Goal: Information Seeking & Learning: Learn about a topic

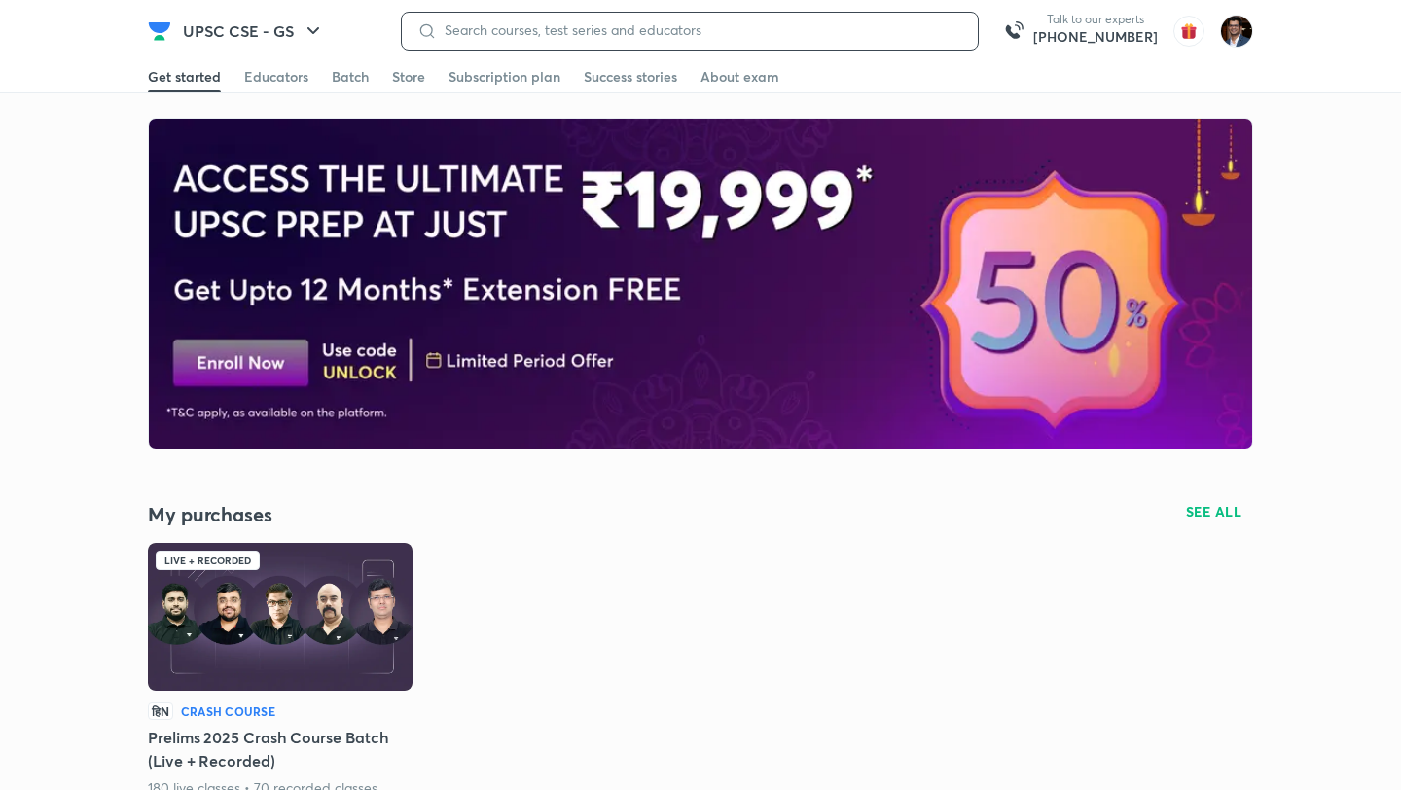
click at [504, 28] on input at bounding box center [699, 30] width 525 height 16
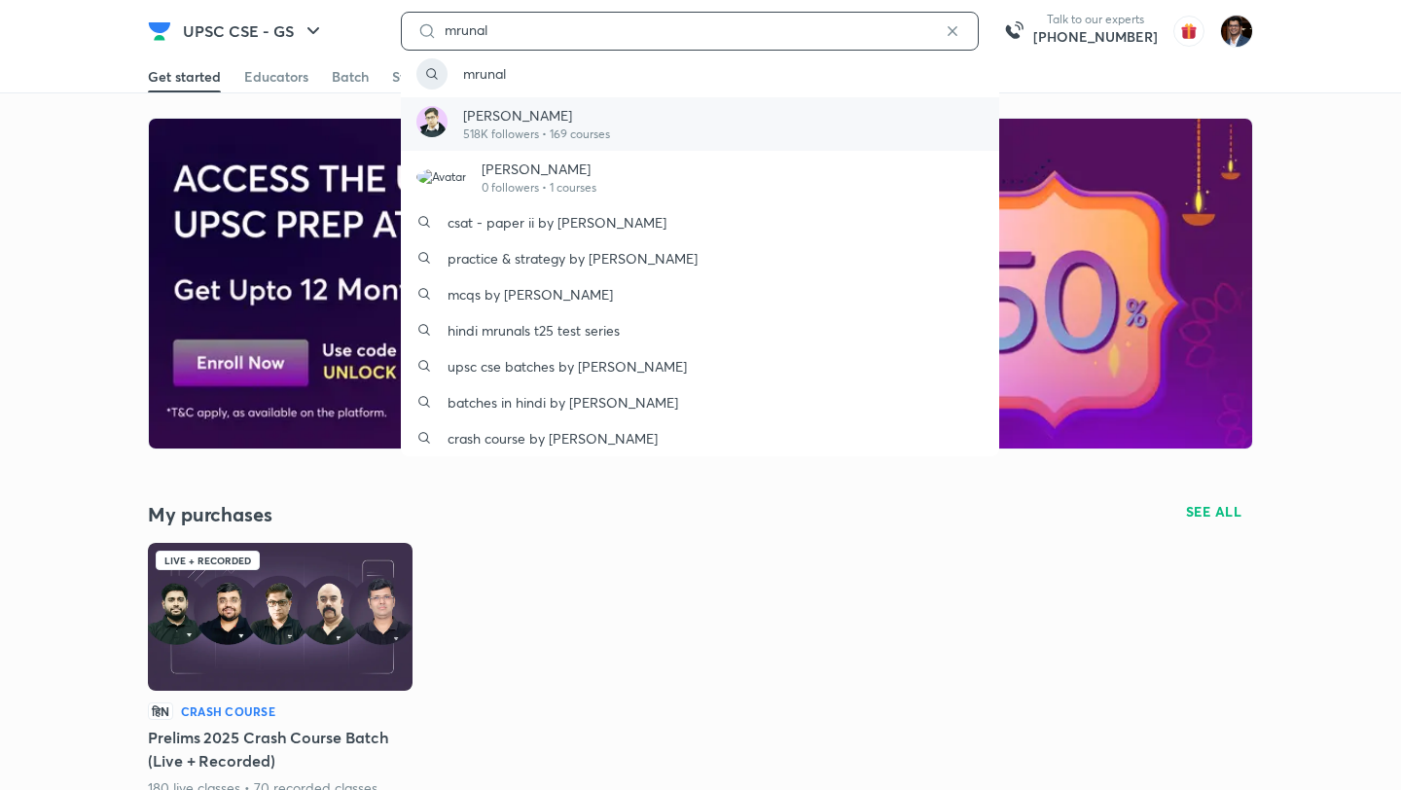
type input "mrunal"
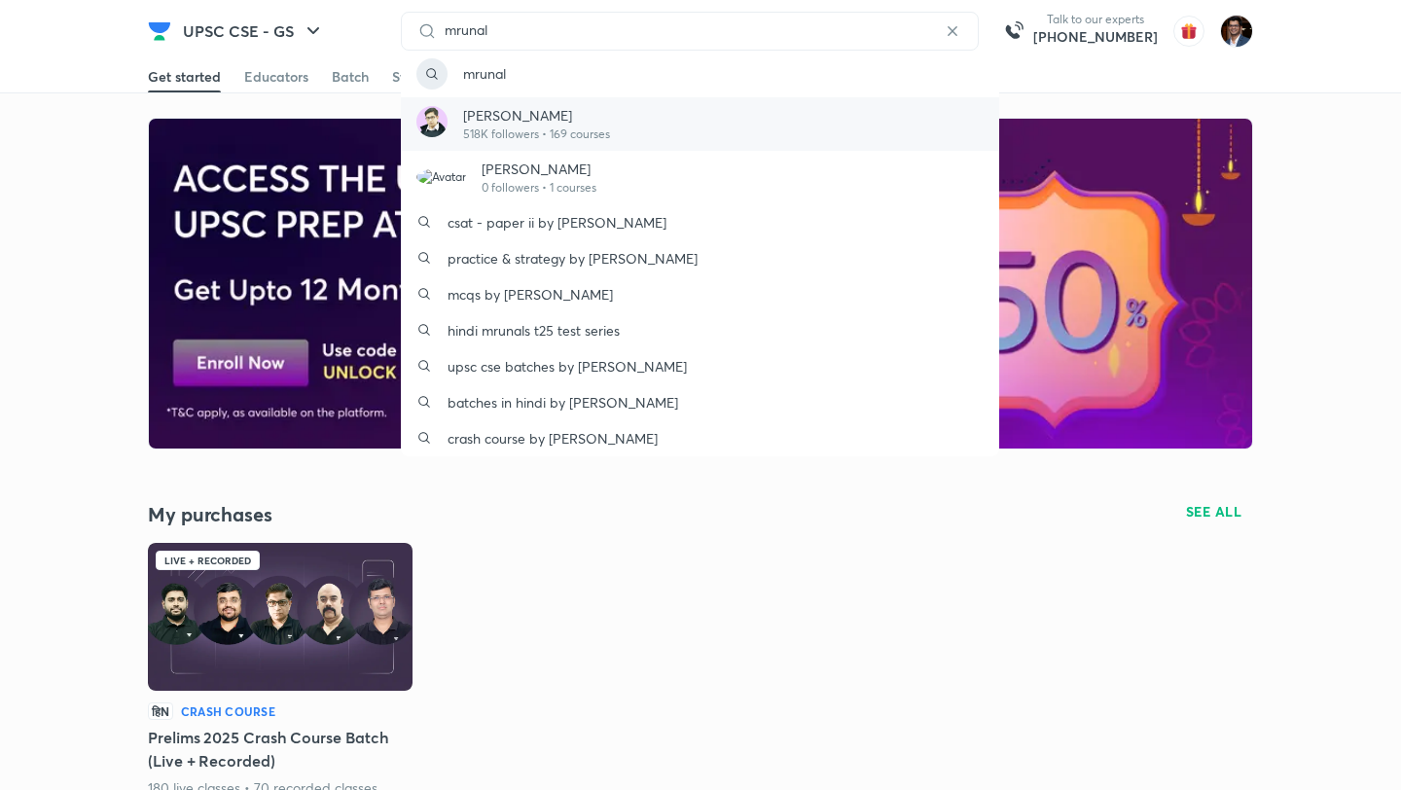
click at [509, 118] on p "[PERSON_NAME]" at bounding box center [536, 115] width 147 height 20
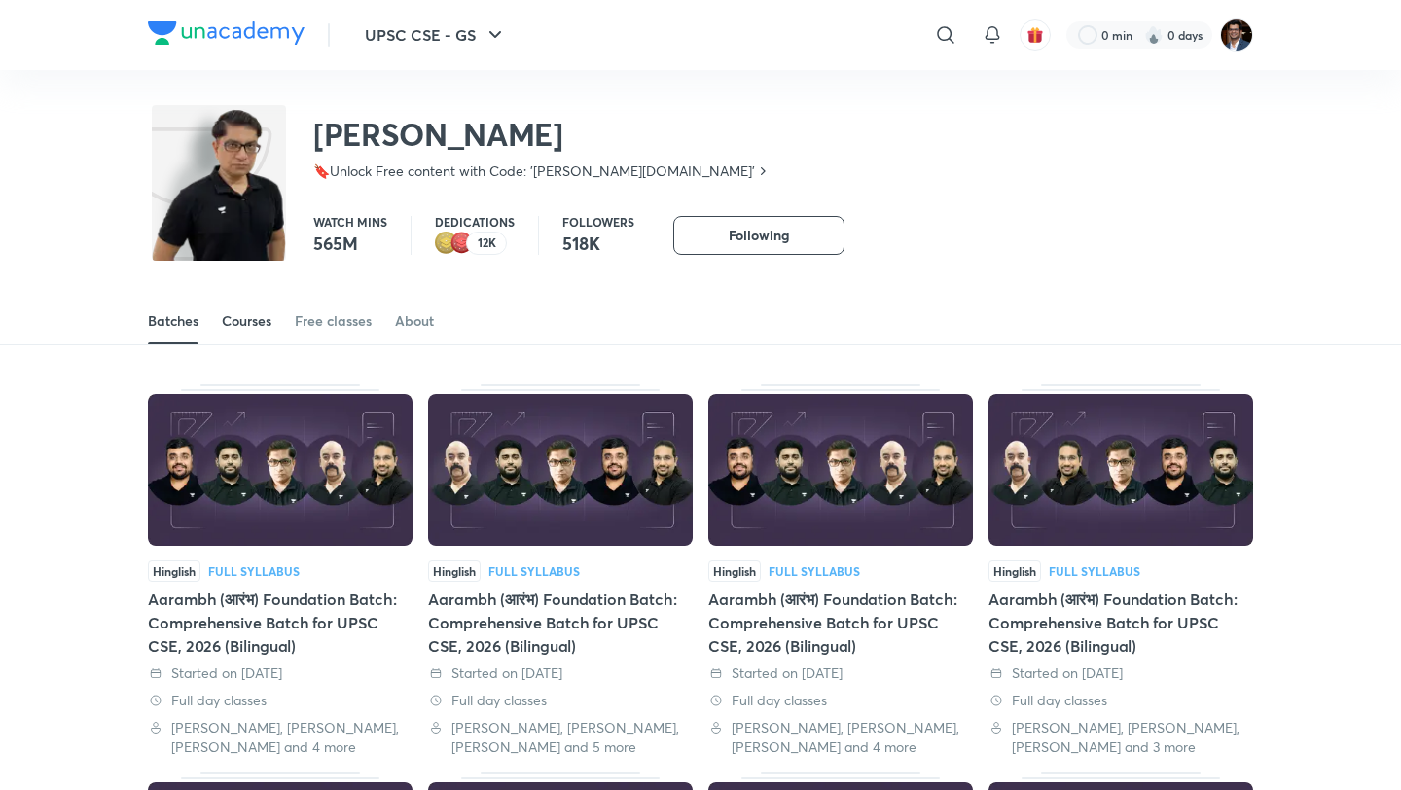
click at [242, 324] on div "Courses" at bounding box center [247, 320] width 50 height 19
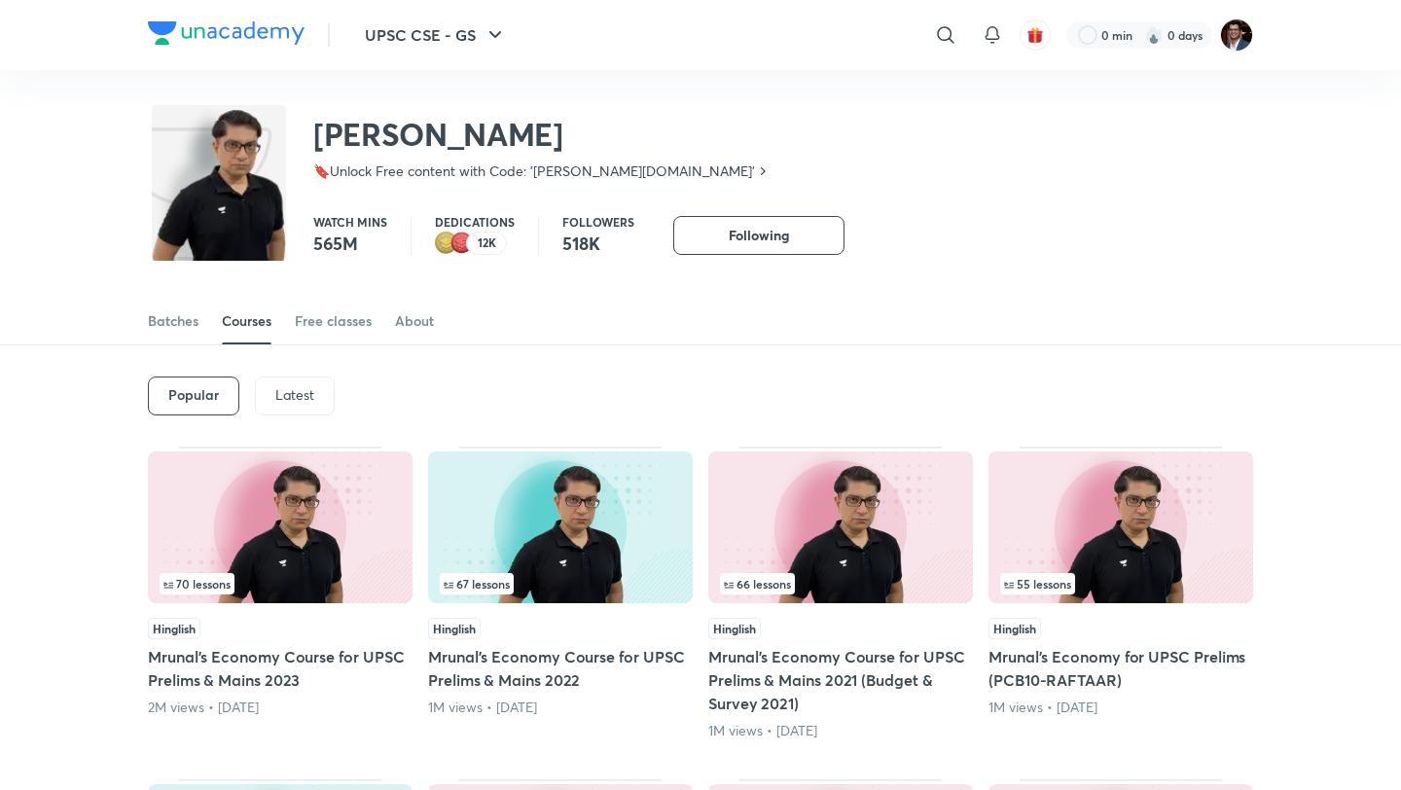
click at [285, 412] on div "Latest" at bounding box center [295, 396] width 80 height 39
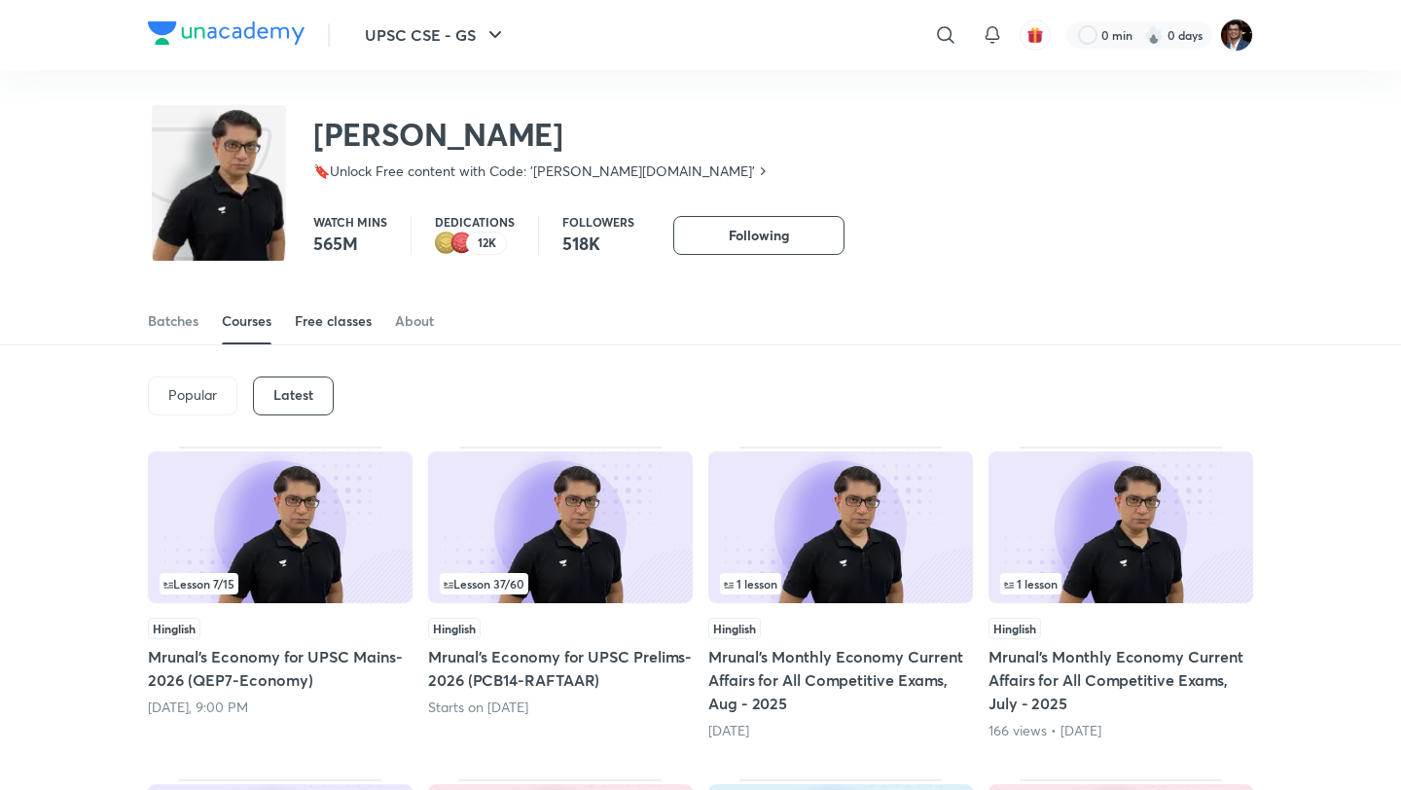
click at [316, 313] on div "Free classes" at bounding box center [333, 320] width 77 height 19
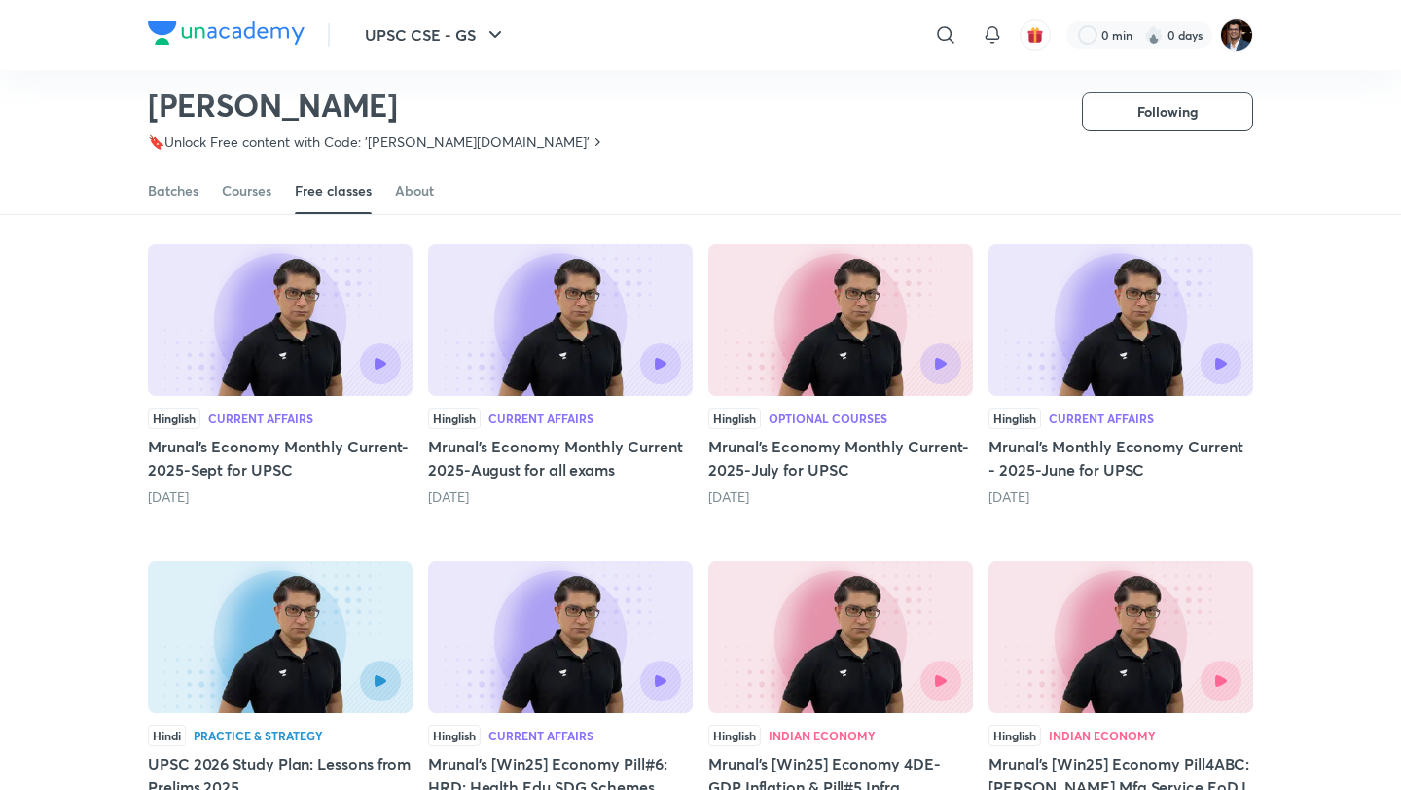
scroll to position [151, 0]
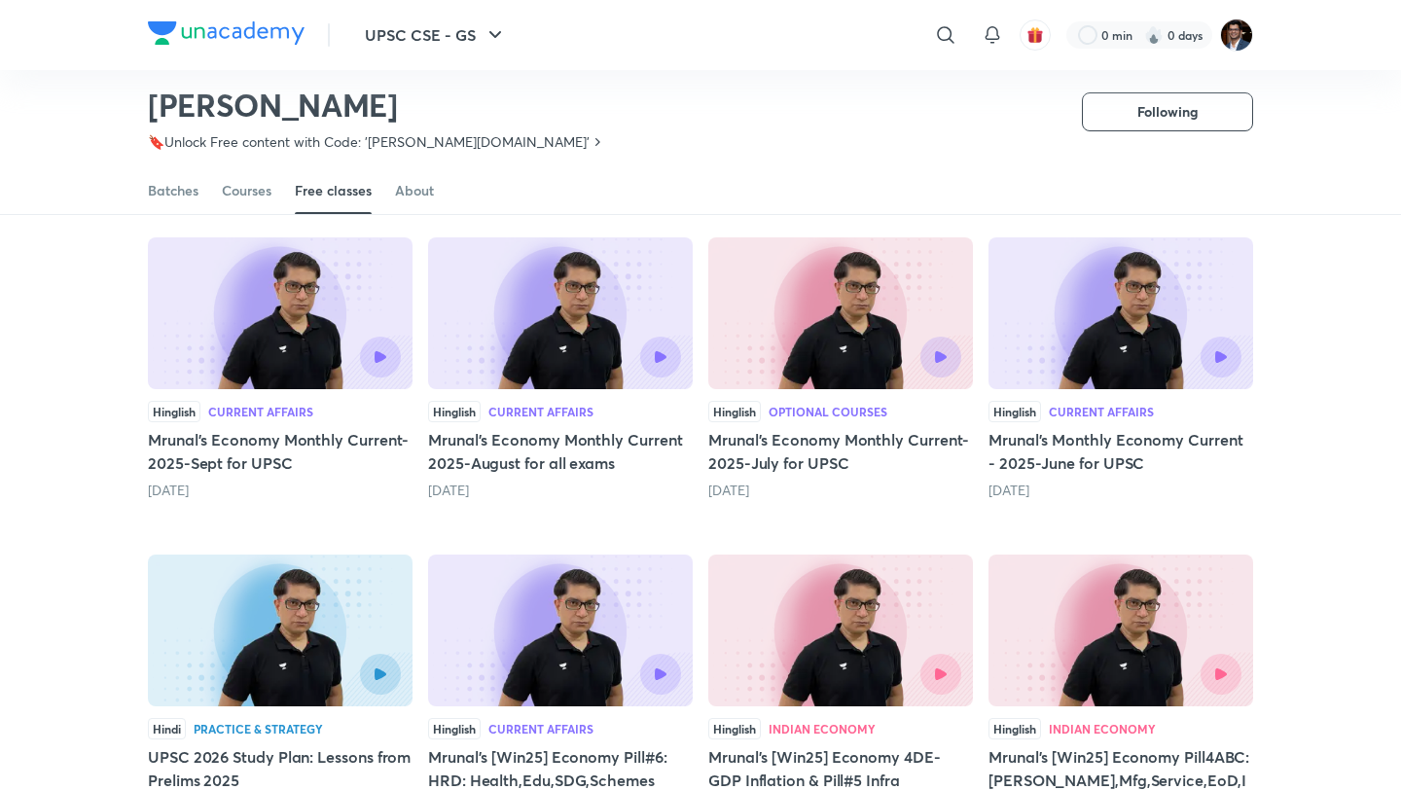
click at [246, 451] on h5 "Mrunal's Economy Monthly Current-2025-Sept for UPSC" at bounding box center [280, 451] width 265 height 47
